Goal: Task Accomplishment & Management: Use online tool/utility

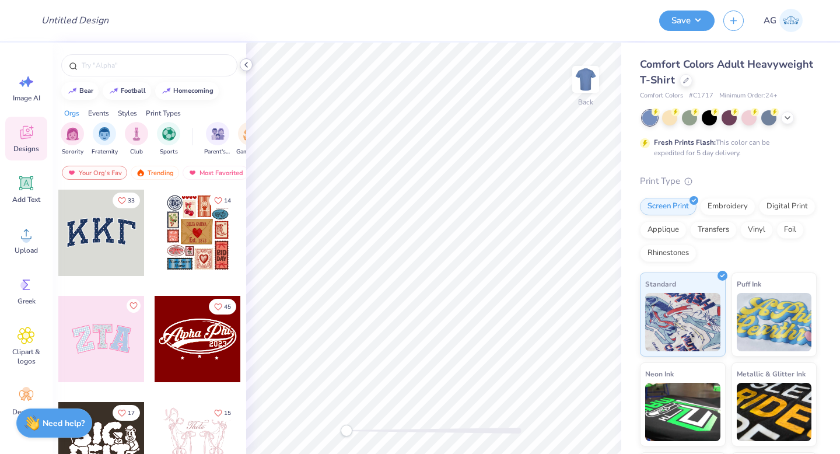
click at [245, 68] on icon at bounding box center [246, 64] width 9 height 9
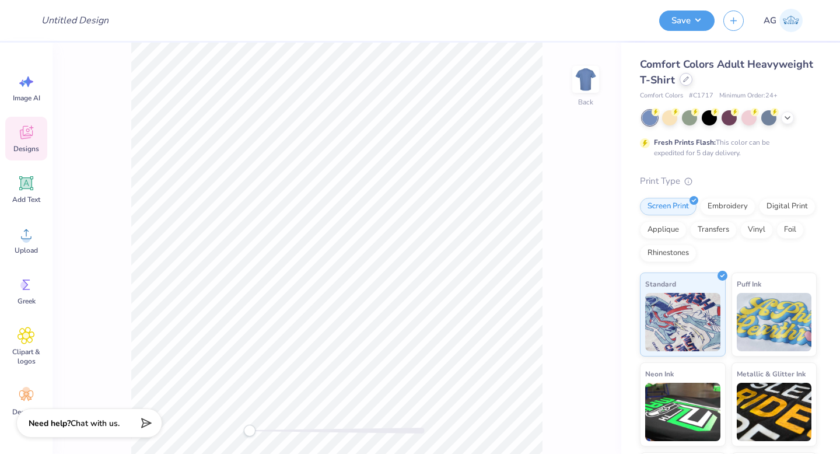
click at [684, 82] on icon at bounding box center [686, 79] width 6 height 6
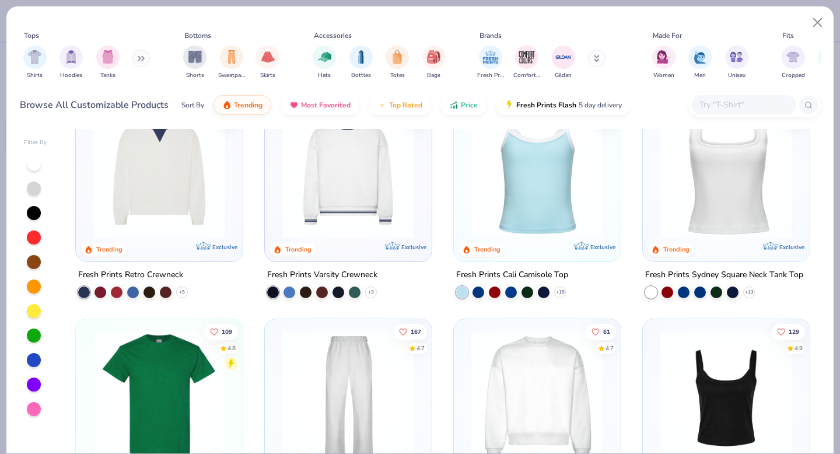
scroll to position [462, 0]
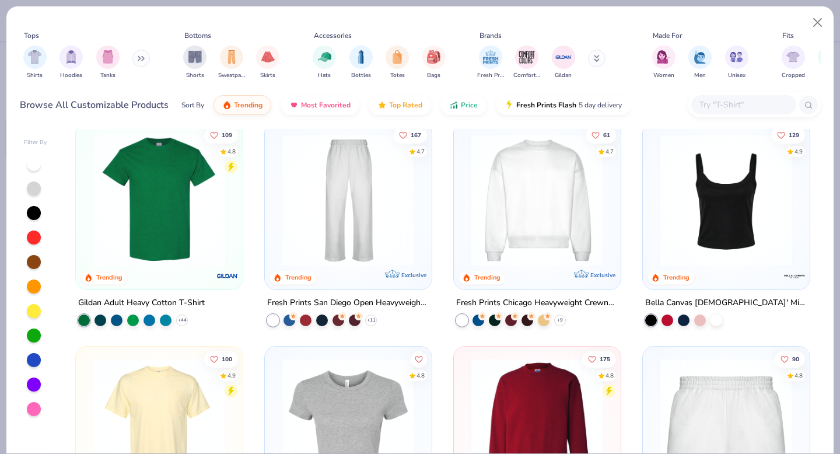
click at [153, 200] on img at bounding box center [160, 200] width 144 height 132
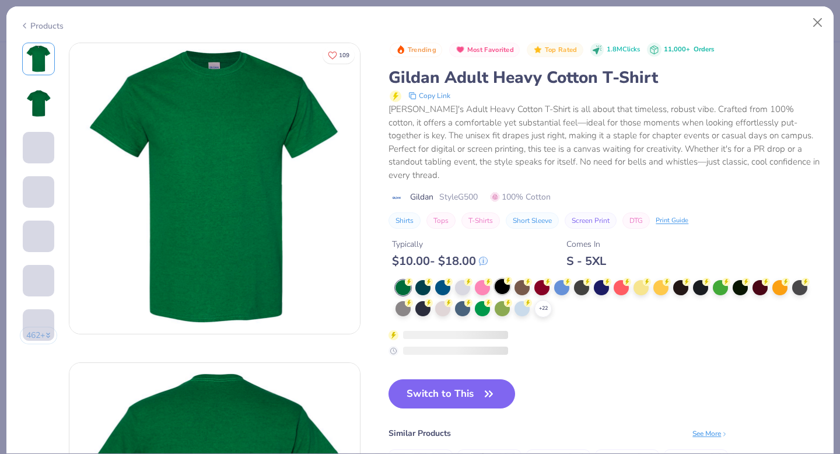
click at [503, 279] on div at bounding box center [502, 286] width 15 height 15
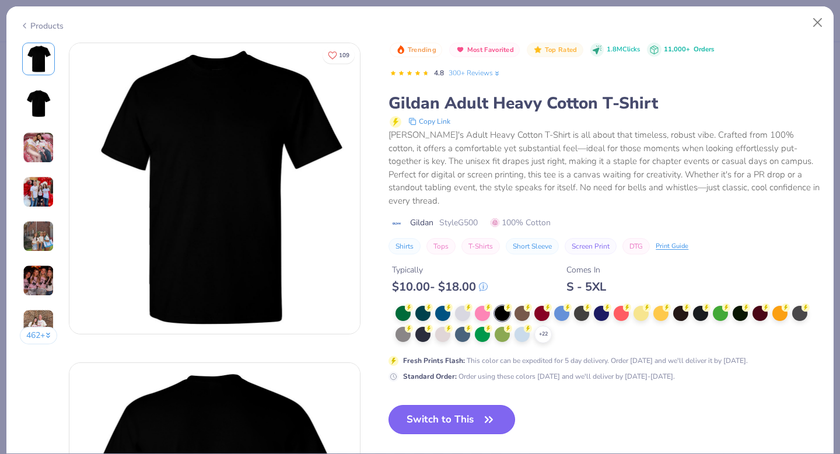
click at [456, 412] on button "Switch to This" at bounding box center [452, 419] width 127 height 29
click at [461, 405] on button "Switch to This" at bounding box center [452, 419] width 127 height 29
click at [460, 407] on button "Switch to This" at bounding box center [452, 419] width 127 height 29
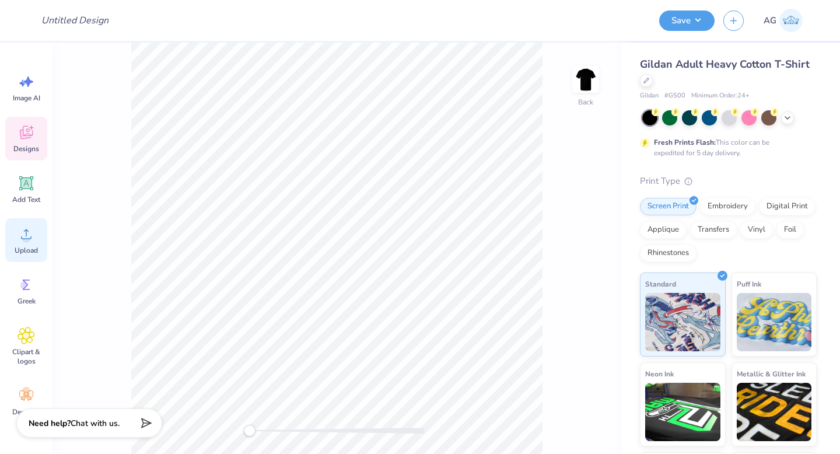
click at [32, 235] on icon at bounding box center [27, 234] width 18 height 18
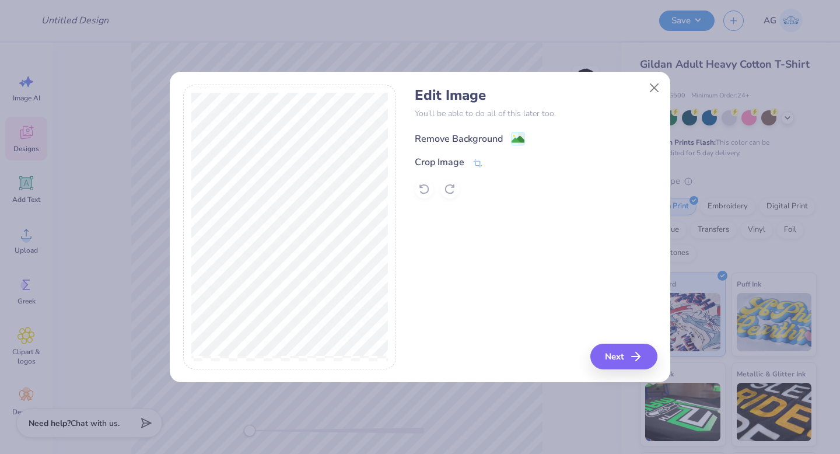
click at [452, 140] on div "Remove Background" at bounding box center [459, 139] width 88 height 14
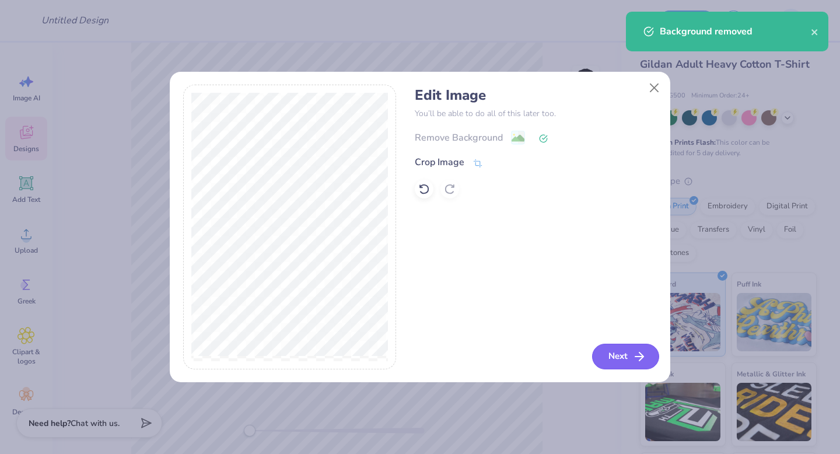
click at [620, 352] on button "Next" at bounding box center [625, 357] width 67 height 26
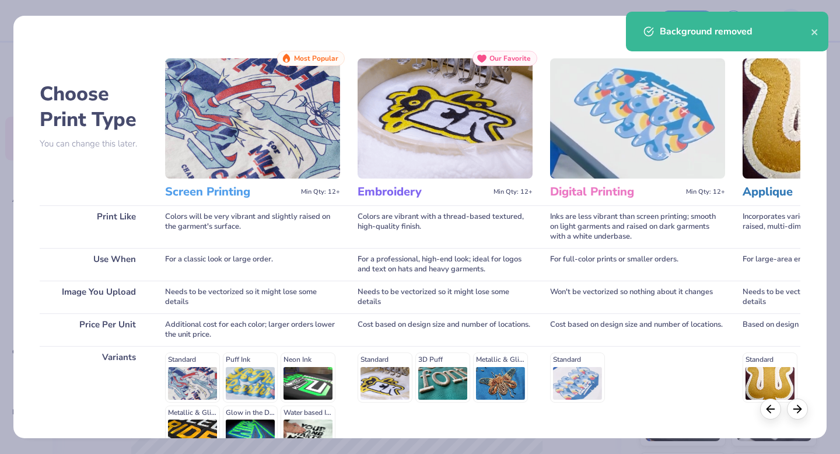
scroll to position [128, 0]
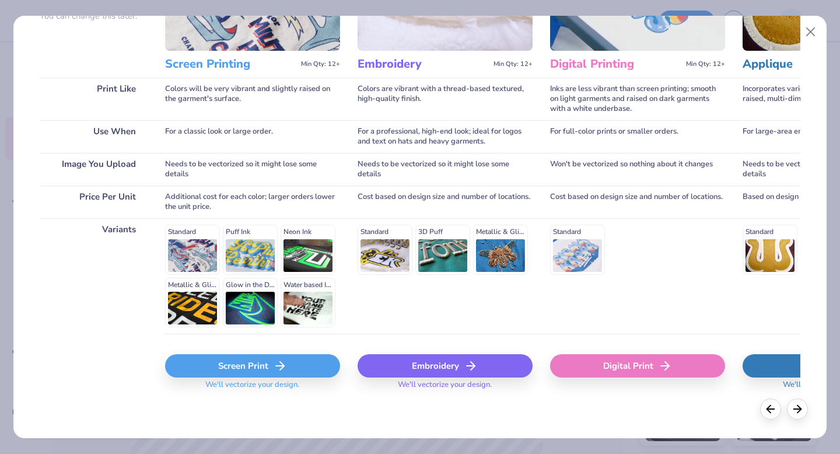
click at [263, 367] on div "Screen Print" at bounding box center [252, 365] width 175 height 23
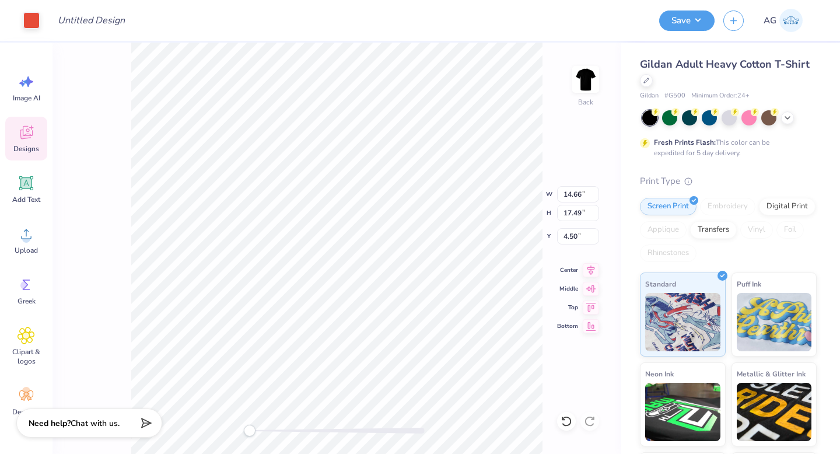
type input "3.33"
type input "3.98"
type input "2.83"
type input "3.38"
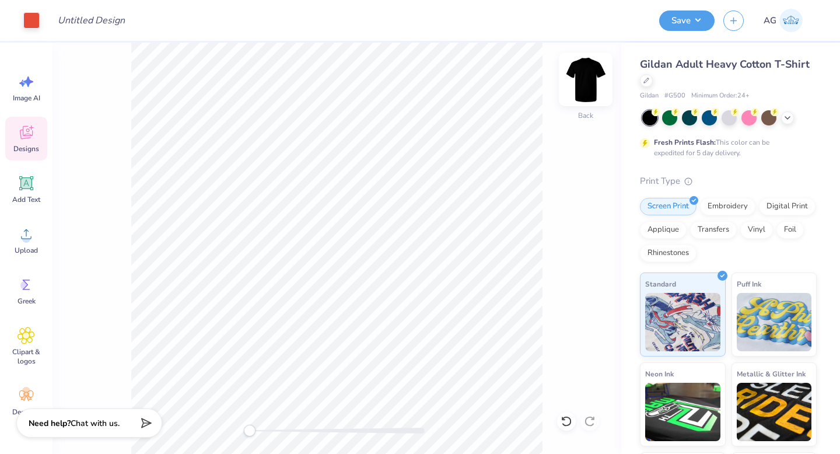
click at [578, 76] on img at bounding box center [585, 79] width 47 height 47
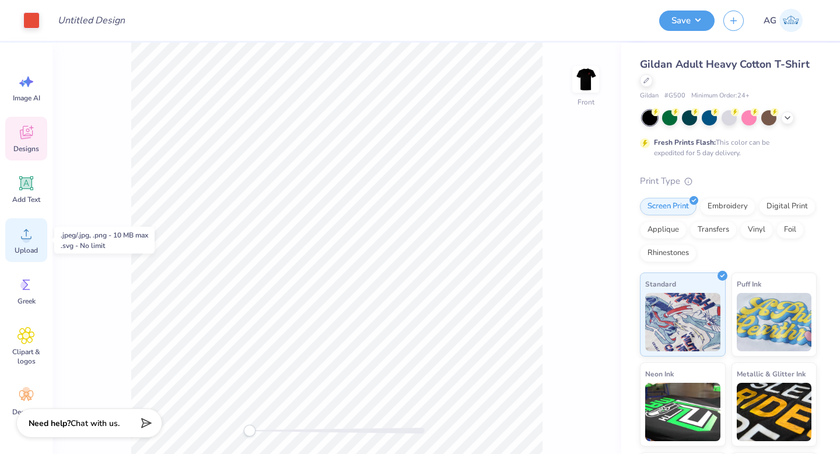
click at [30, 242] on icon at bounding box center [27, 234] width 18 height 18
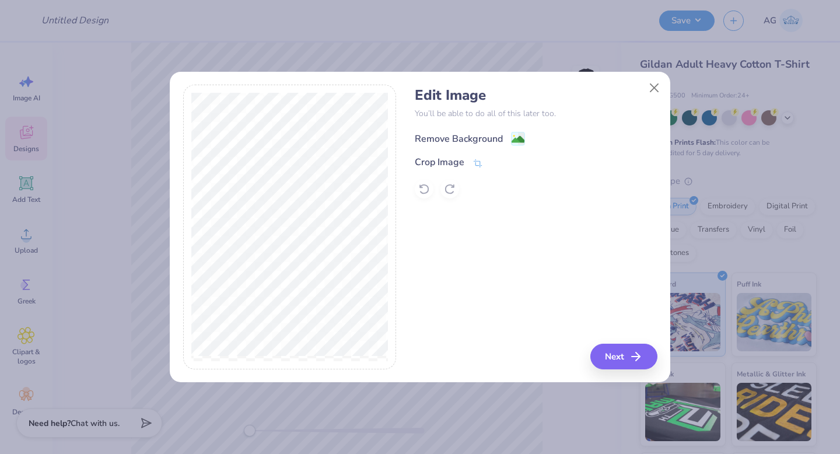
click at [455, 137] on div "Remove Background" at bounding box center [459, 139] width 88 height 14
click at [632, 355] on icon "button" at bounding box center [639, 356] width 14 height 14
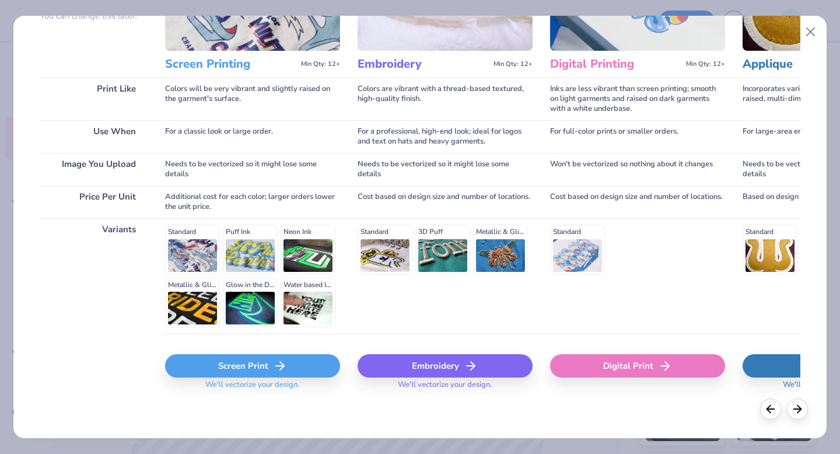
click at [264, 361] on div "Screen Print" at bounding box center [252, 365] width 175 height 23
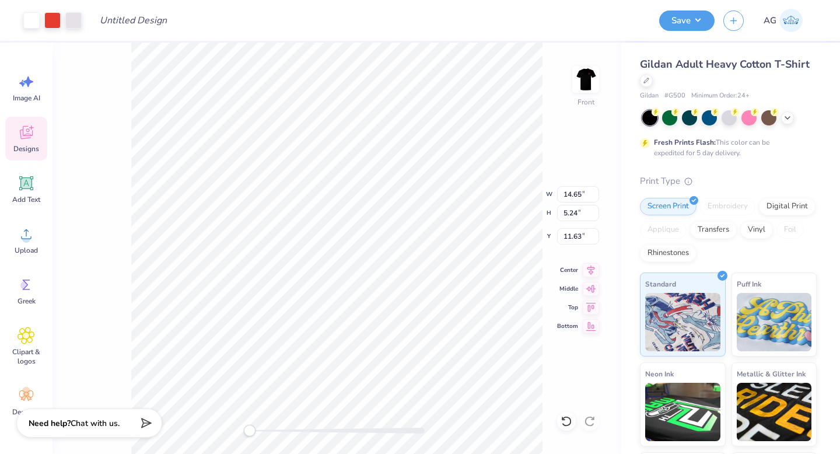
type input "11.82"
type input "4.23"
click at [699, 22] on button "Save" at bounding box center [686, 19] width 55 height 20
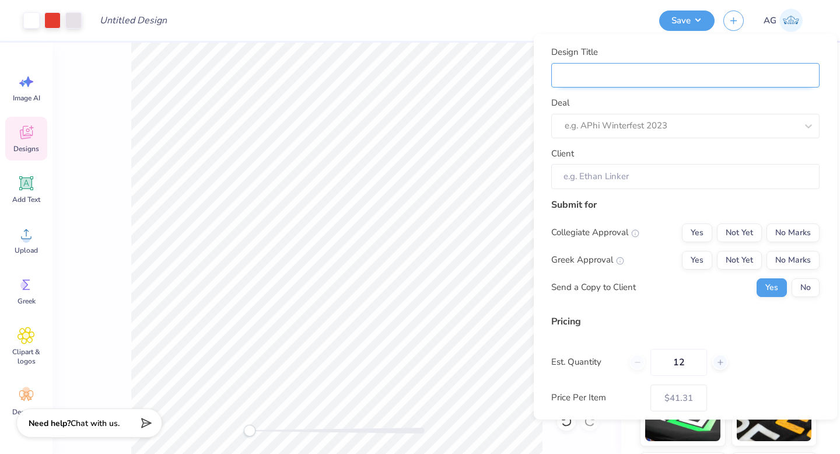
click at [685, 72] on input "Design Title" at bounding box center [685, 75] width 268 height 25
type input "Merch"
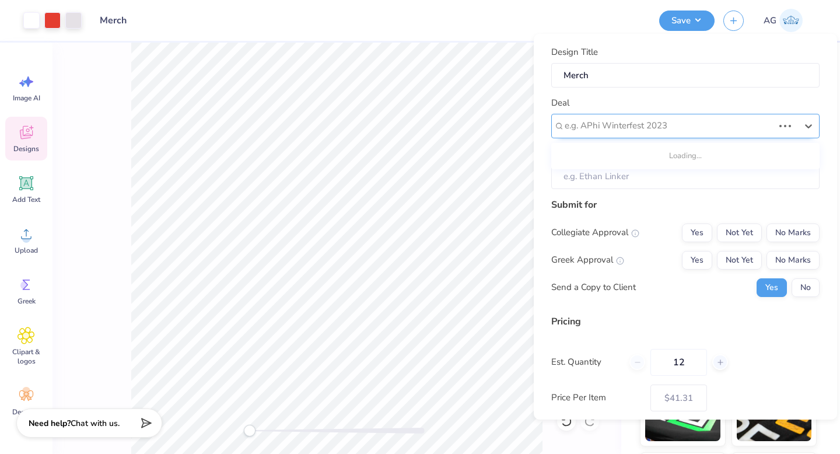
click at [672, 123] on div at bounding box center [669, 126] width 209 height 16
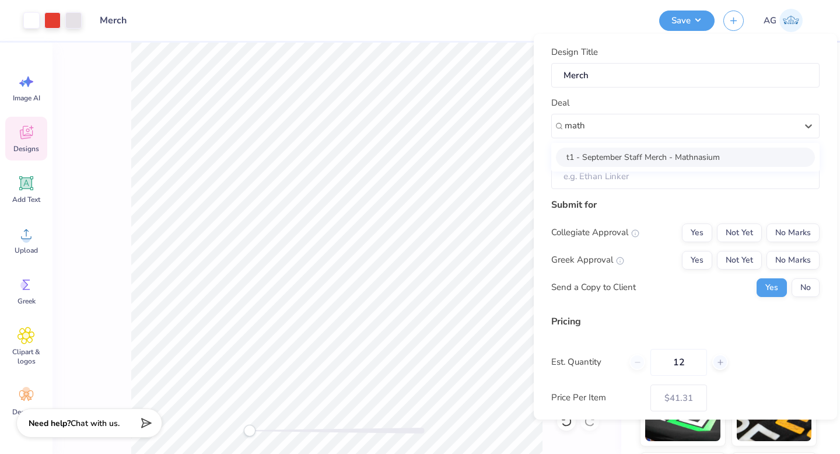
click at [729, 152] on div "t1 - September Staff Merch - Mathnasium" at bounding box center [685, 157] width 259 height 19
type input "math"
type input "Suneet Jain"
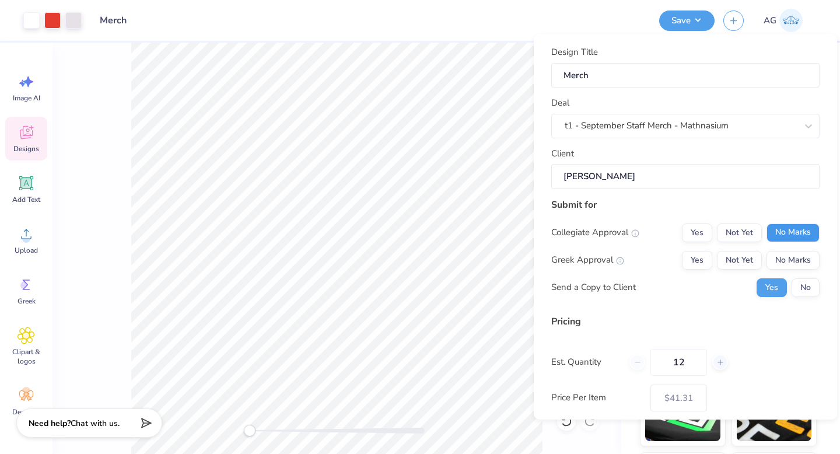
click at [800, 232] on button "No Marks" at bounding box center [793, 232] width 53 height 19
click at [800, 257] on button "No Marks" at bounding box center [793, 260] width 53 height 19
type input "– –"
click at [801, 281] on button "No" at bounding box center [806, 287] width 28 height 19
click at [695, 360] on input "12" at bounding box center [678, 362] width 57 height 27
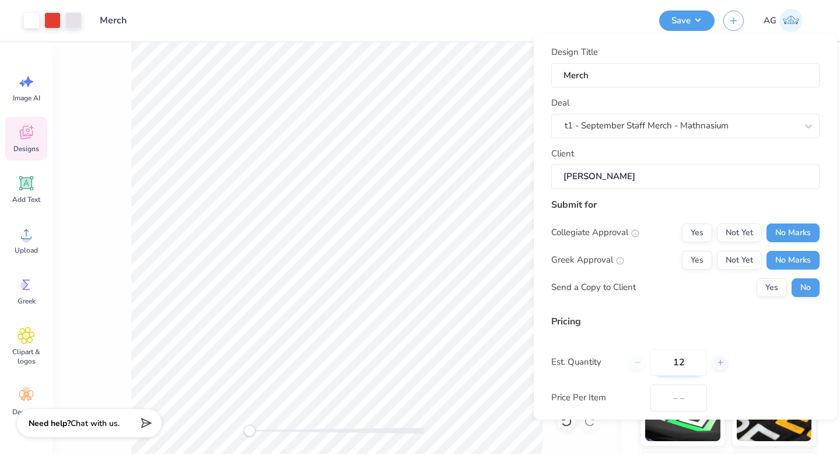
type input "1"
type input "$41.31"
type input "0400"
type input "$9.26"
click at [676, 363] on input "0400" at bounding box center [678, 362] width 57 height 27
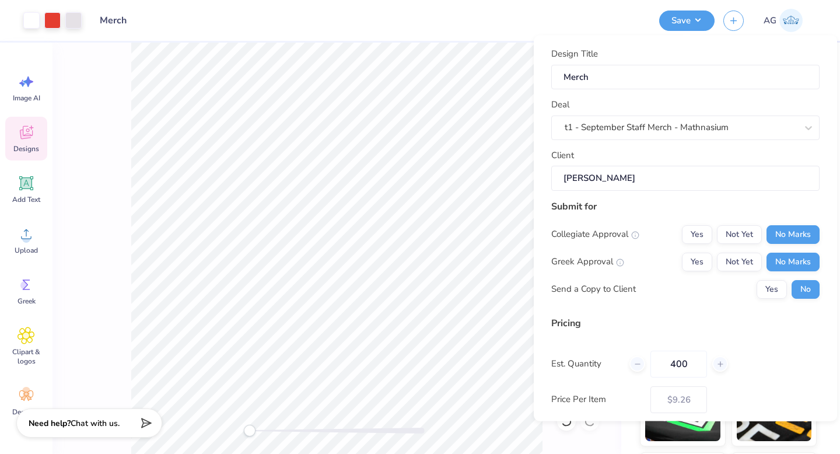
scroll to position [83, 0]
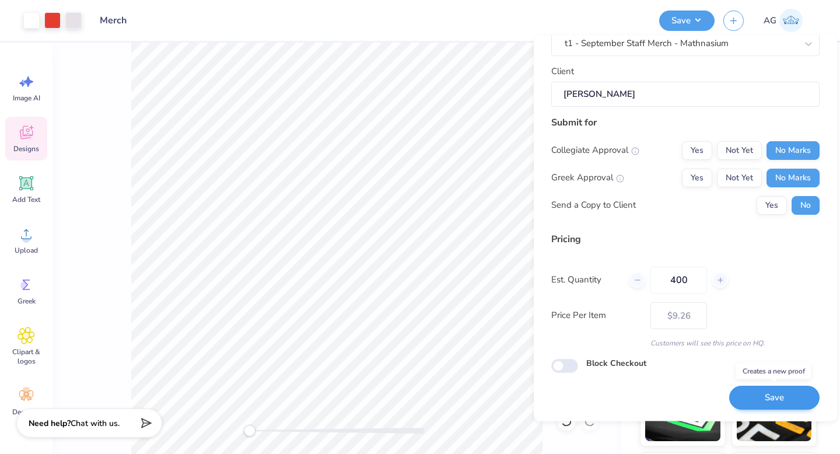
type input "400"
click at [777, 400] on button "Save" at bounding box center [774, 398] width 90 height 24
type input "$9.26"
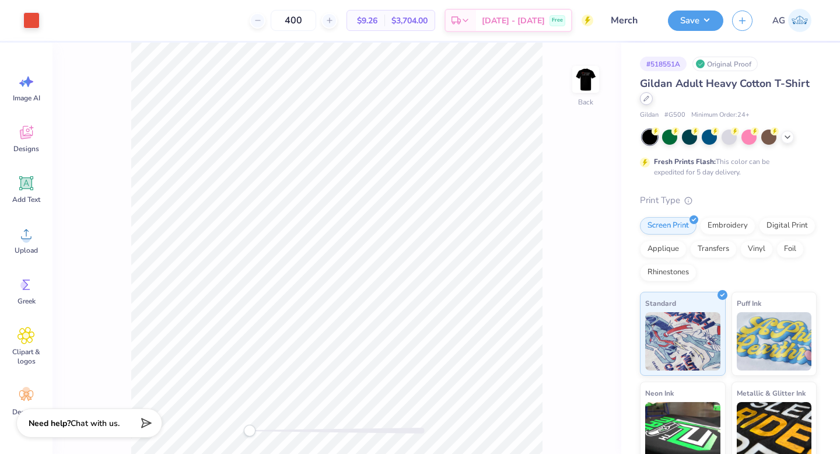
click at [645, 100] on icon at bounding box center [646, 99] width 6 height 6
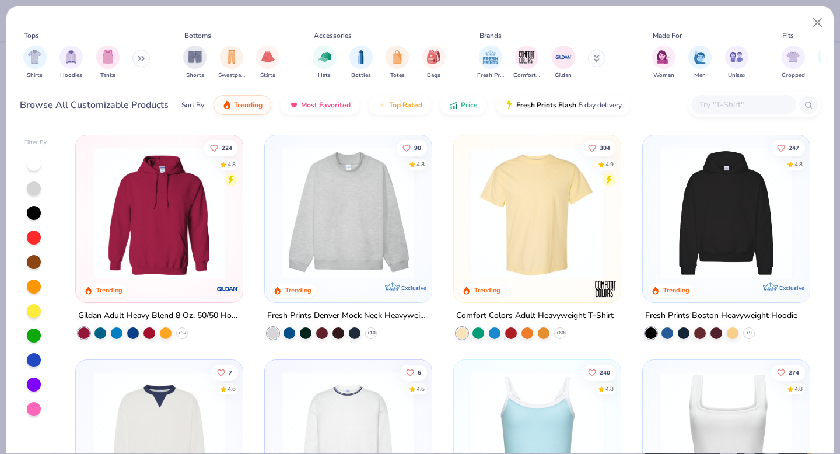
click at [718, 105] on input "text" at bounding box center [743, 104] width 90 height 13
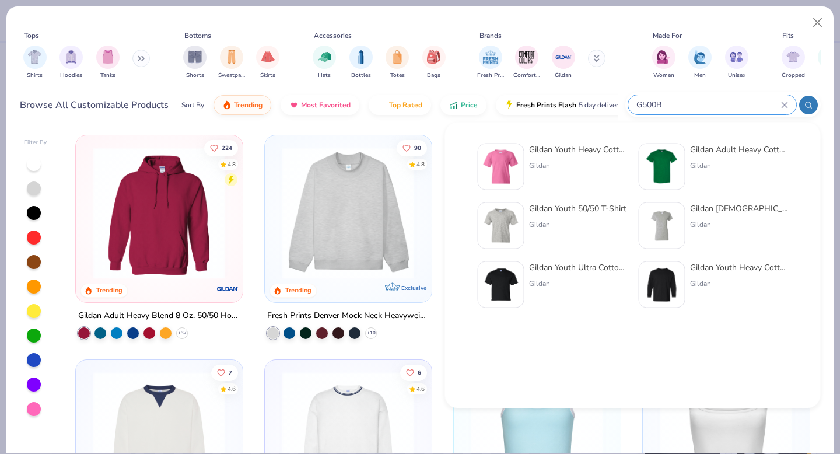
type input "G500B"
click at [495, 170] on img at bounding box center [501, 167] width 36 height 36
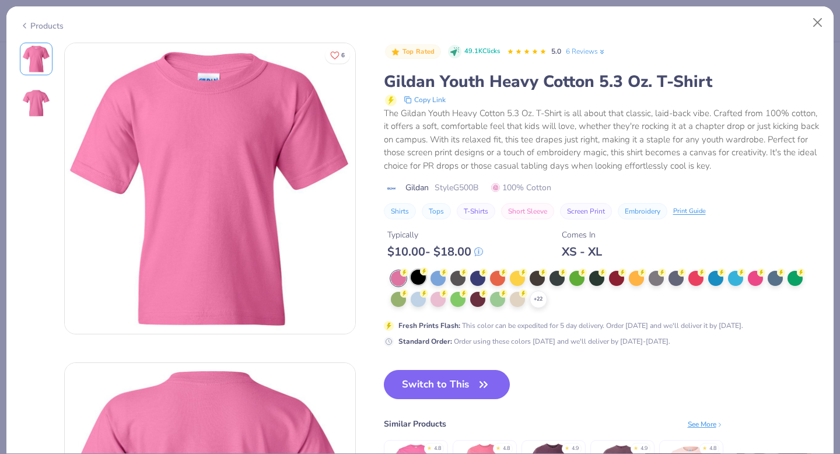
click at [412, 274] on div at bounding box center [418, 277] width 15 height 15
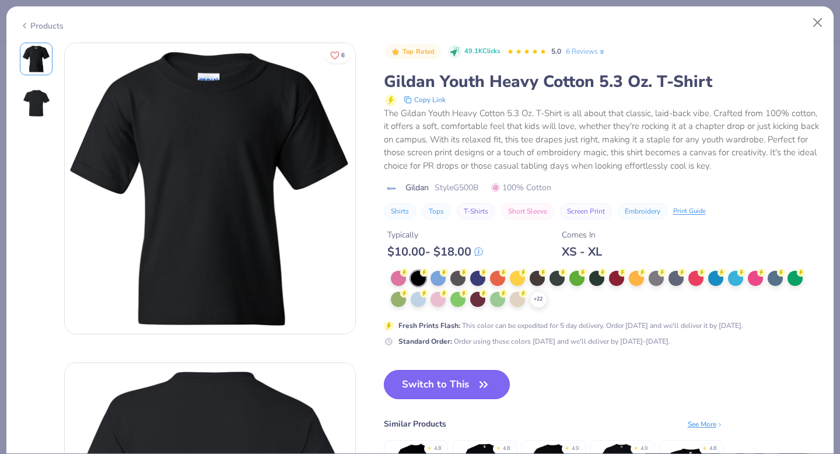
click at [461, 384] on button "Switch to This" at bounding box center [447, 384] width 127 height 29
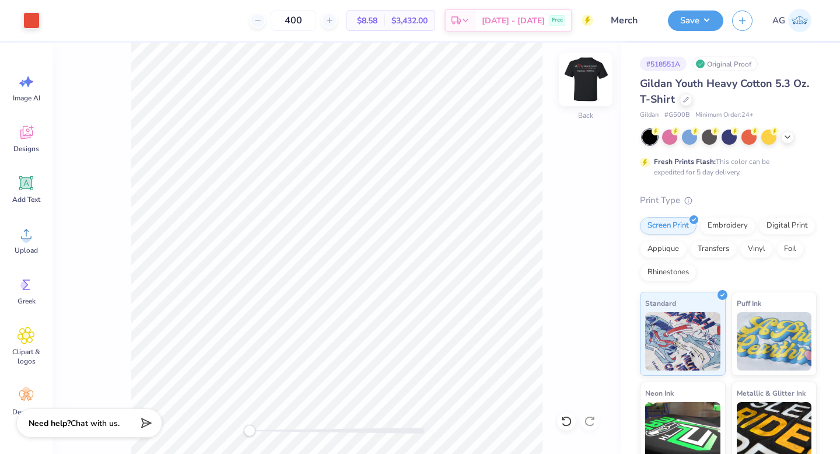
click at [586, 78] on img at bounding box center [585, 79] width 47 height 47
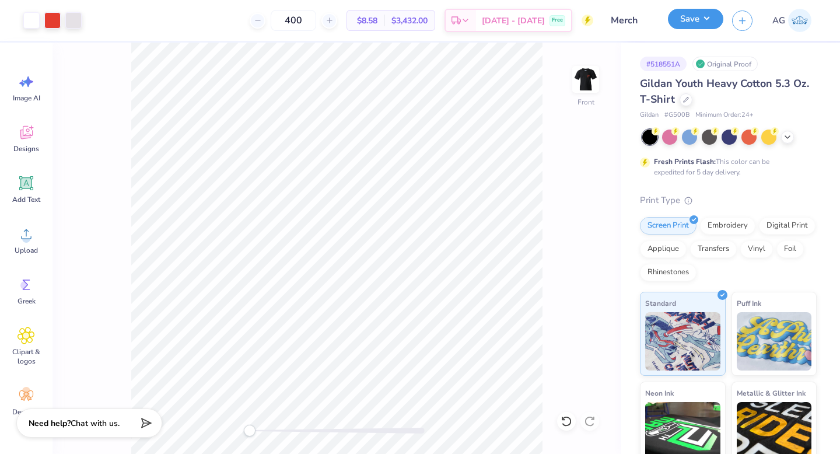
click at [694, 19] on button "Save" at bounding box center [695, 19] width 55 height 20
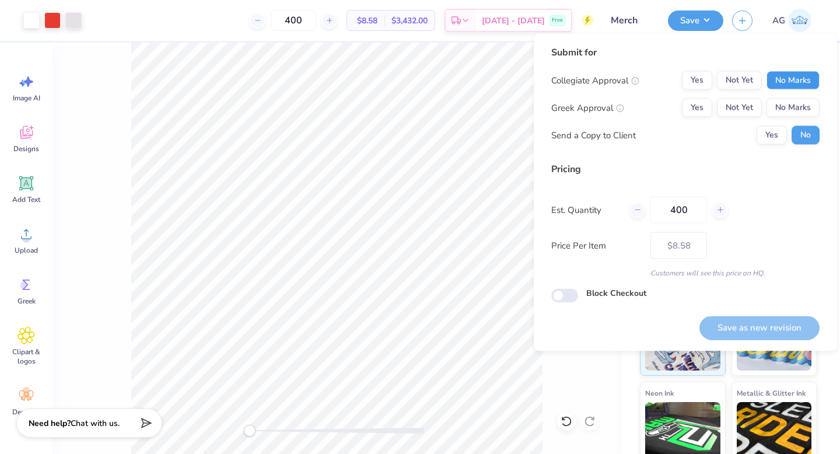
click at [804, 83] on button "No Marks" at bounding box center [793, 80] width 53 height 19
click at [802, 106] on button "No Marks" at bounding box center [793, 108] width 53 height 19
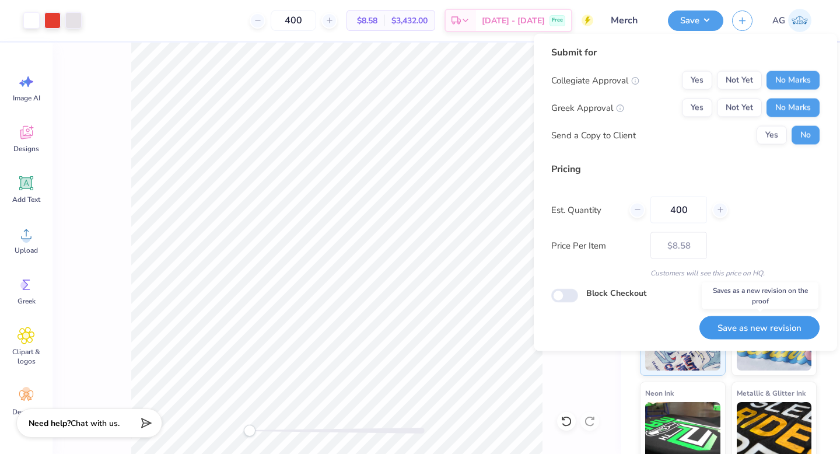
click at [759, 328] on button "Save as new revision" at bounding box center [759, 328] width 120 height 24
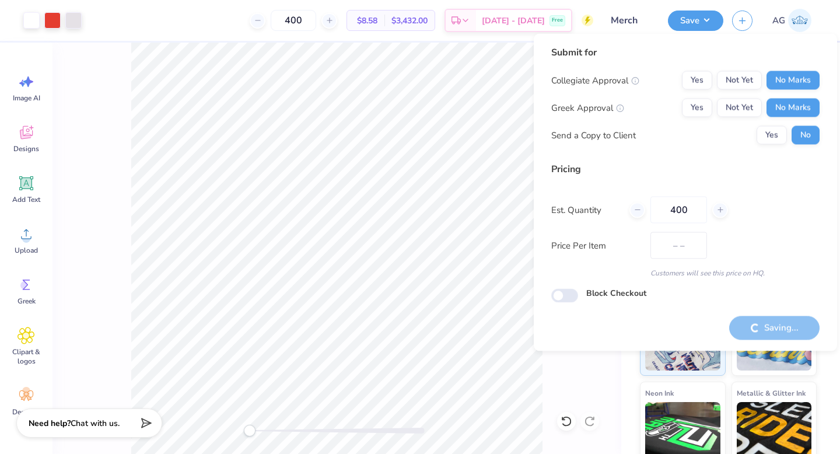
type input "$8.58"
